Goal: Information Seeking & Learning: Learn about a topic

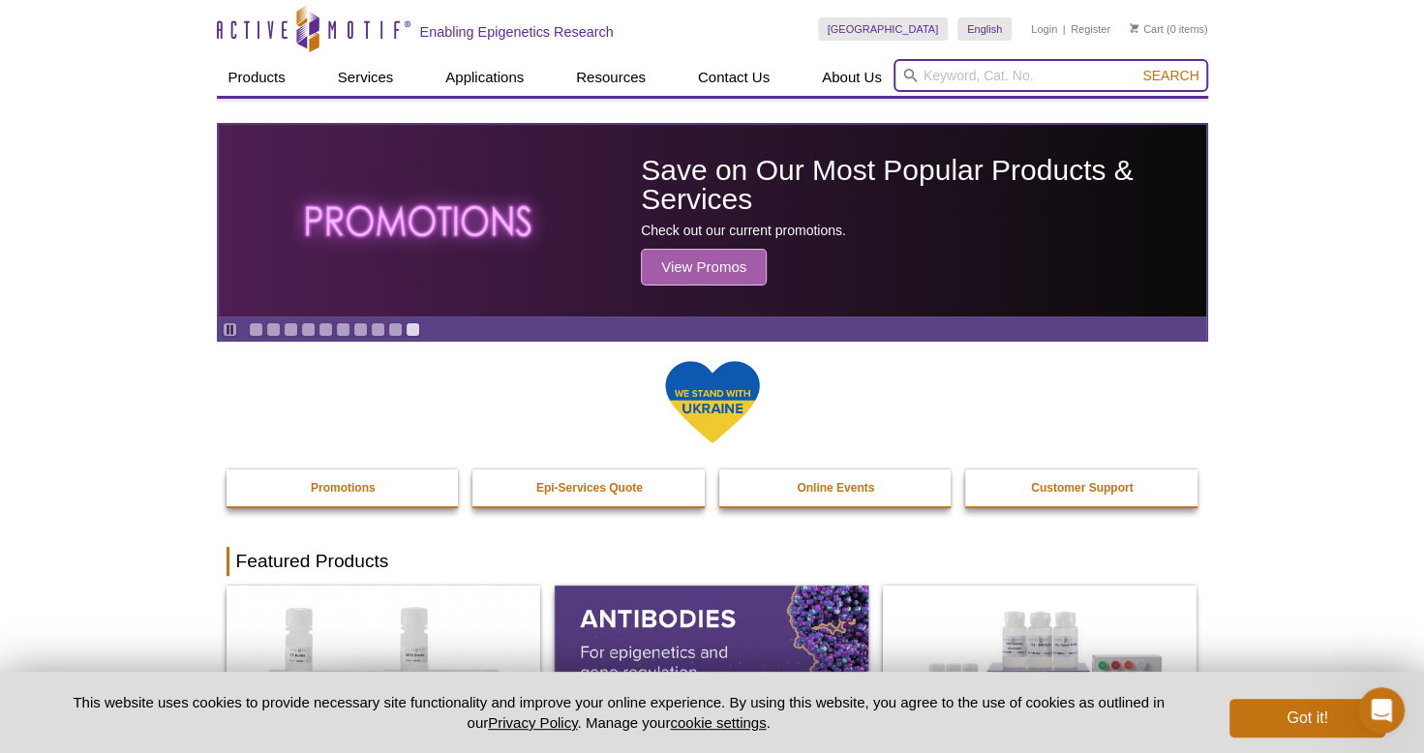
click at [960, 81] on input "search" at bounding box center [1050, 75] width 315 height 33
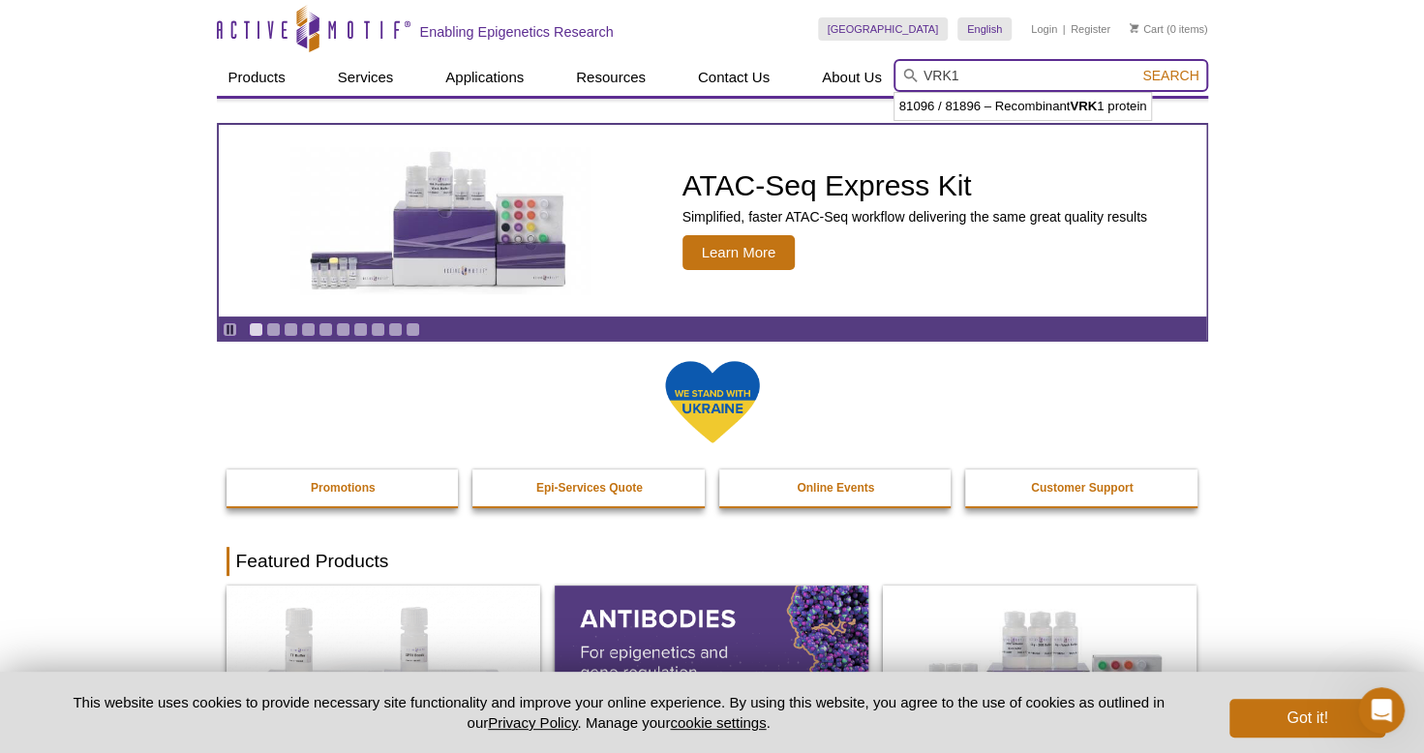
type input "VRK1"
click at [1136, 67] on button "Search" at bounding box center [1170, 75] width 68 height 17
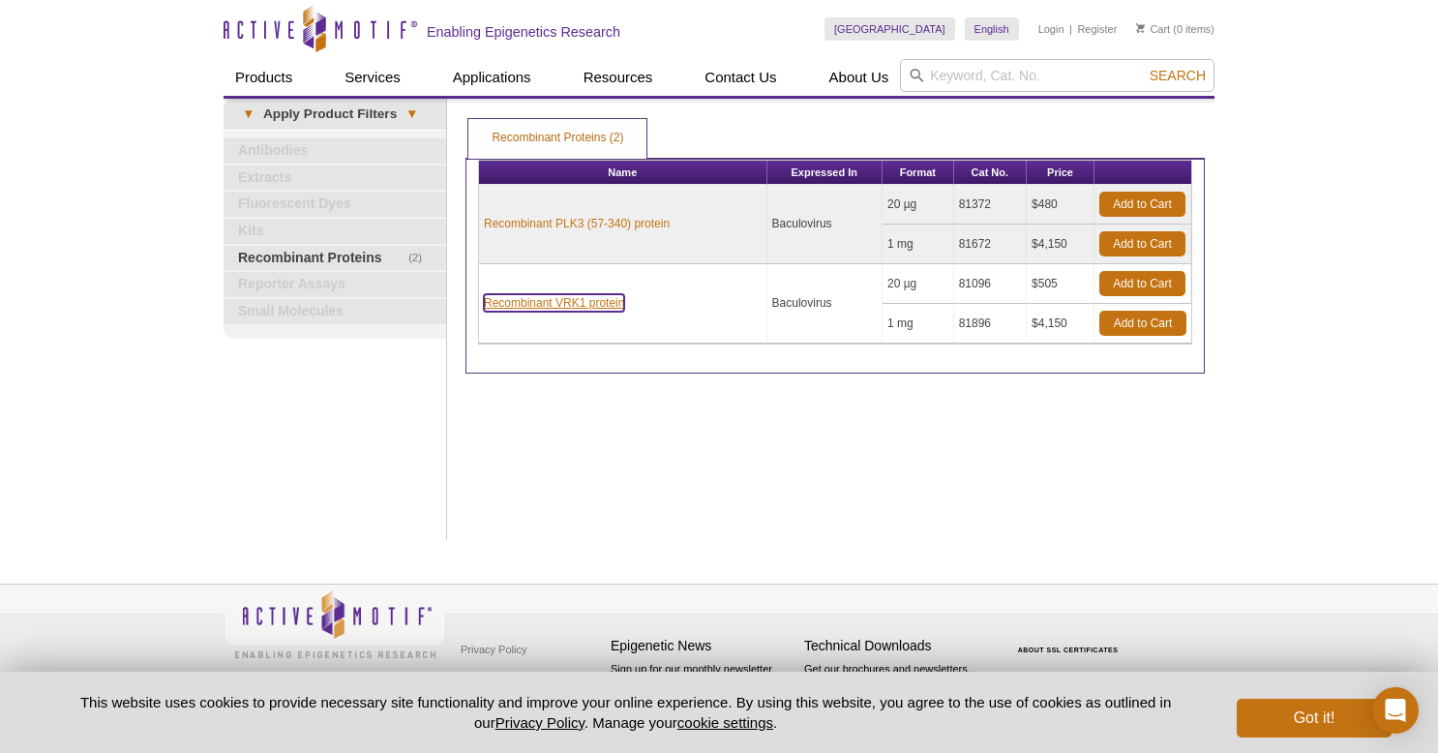
click at [591, 304] on link "Recombinant VRK1 protein" at bounding box center [554, 302] width 140 height 17
